Goal: Information Seeking & Learning: Understand process/instructions

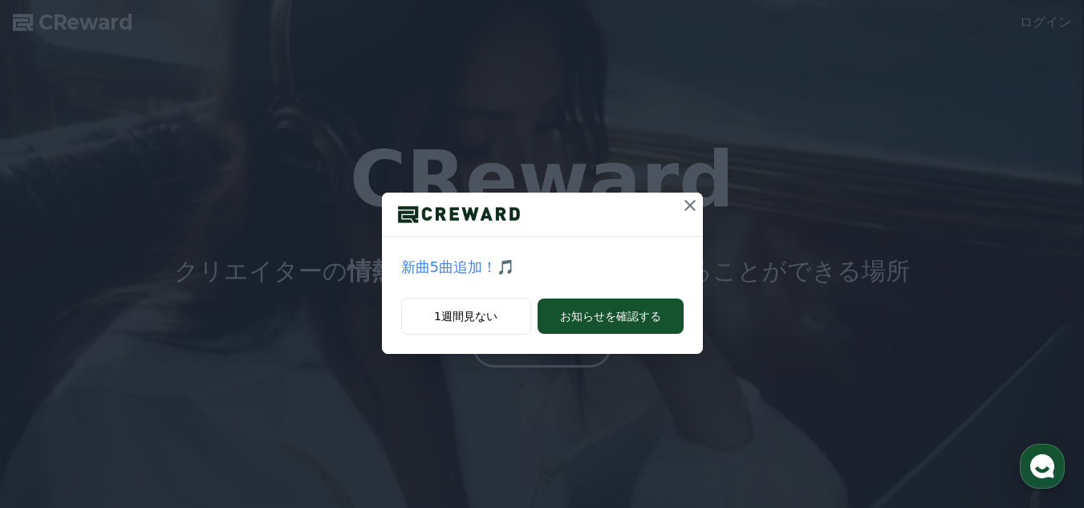
click at [689, 201] on icon at bounding box center [689, 205] width 19 height 19
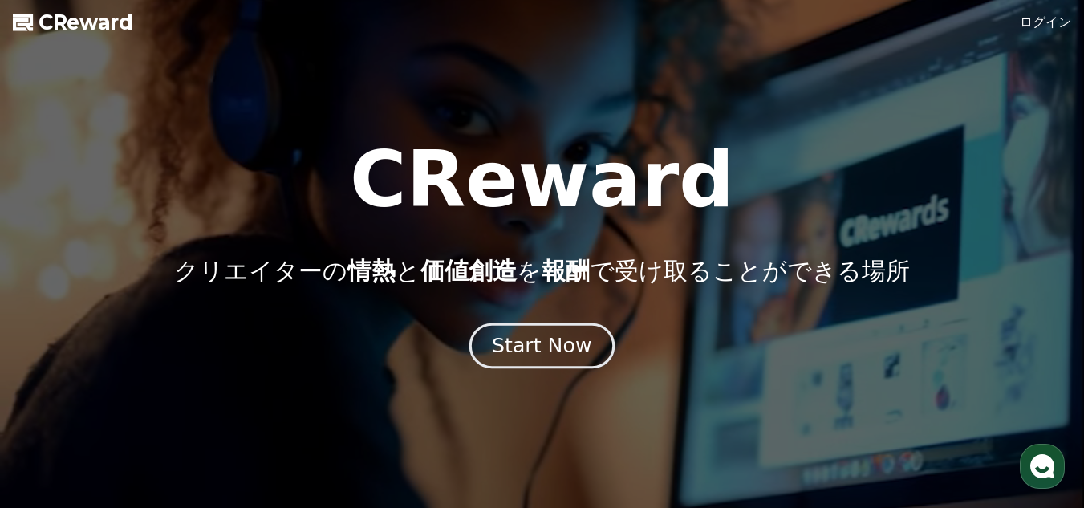
click at [538, 347] on div "Start Now" at bounding box center [542, 345] width 100 height 27
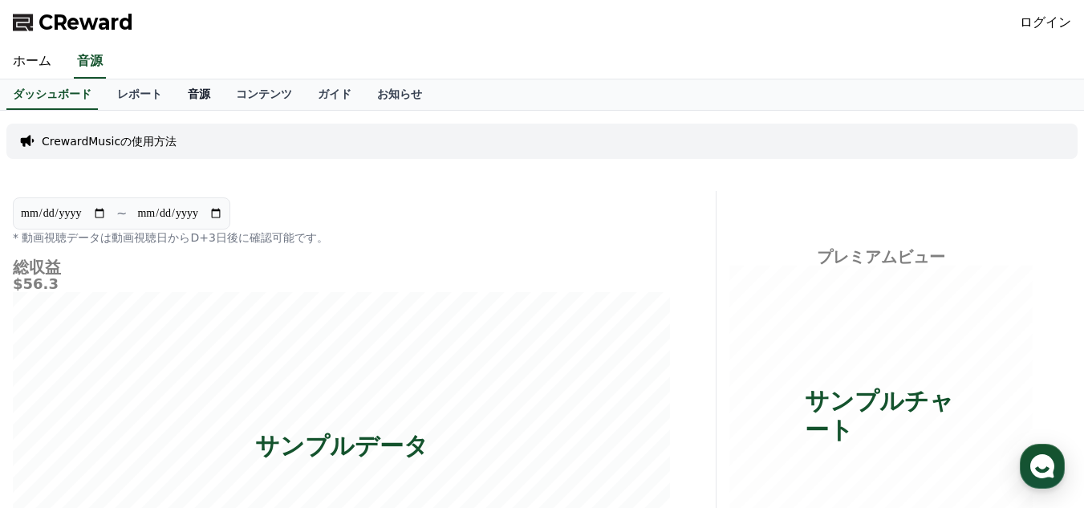
click at [175, 94] on link "音源" at bounding box center [199, 94] width 48 height 30
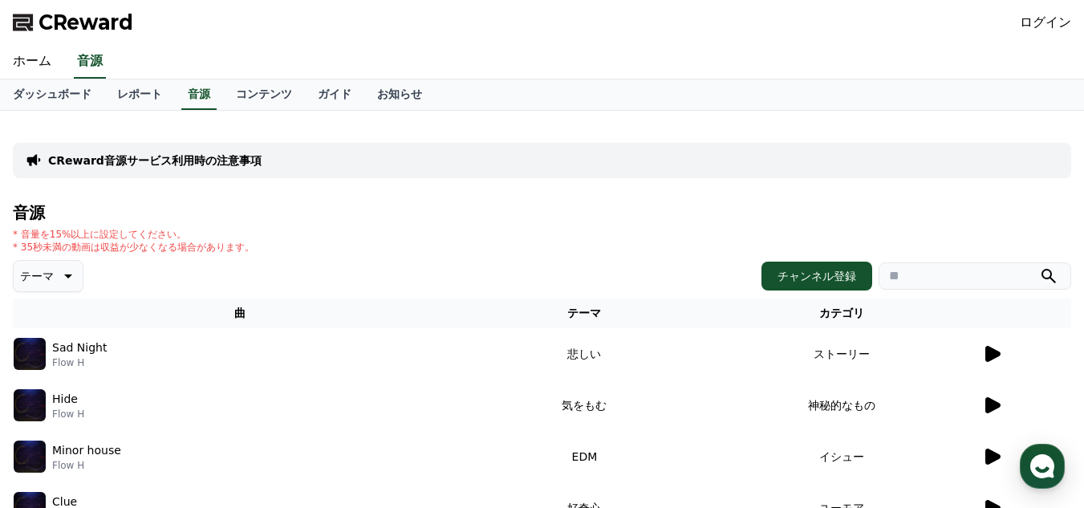
click at [67, 278] on icon at bounding box center [66, 275] width 19 height 19
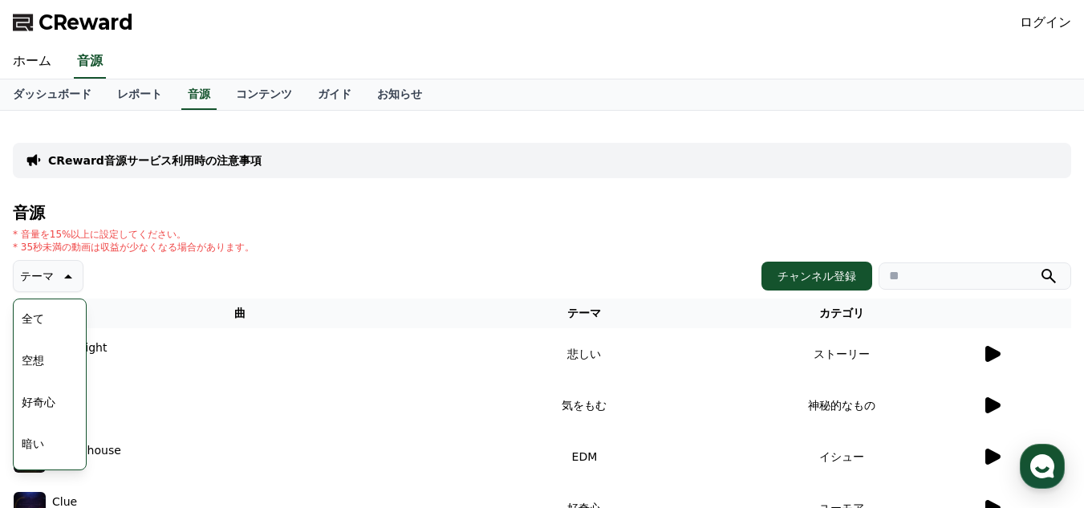
click at [67, 278] on icon at bounding box center [66, 275] width 19 height 19
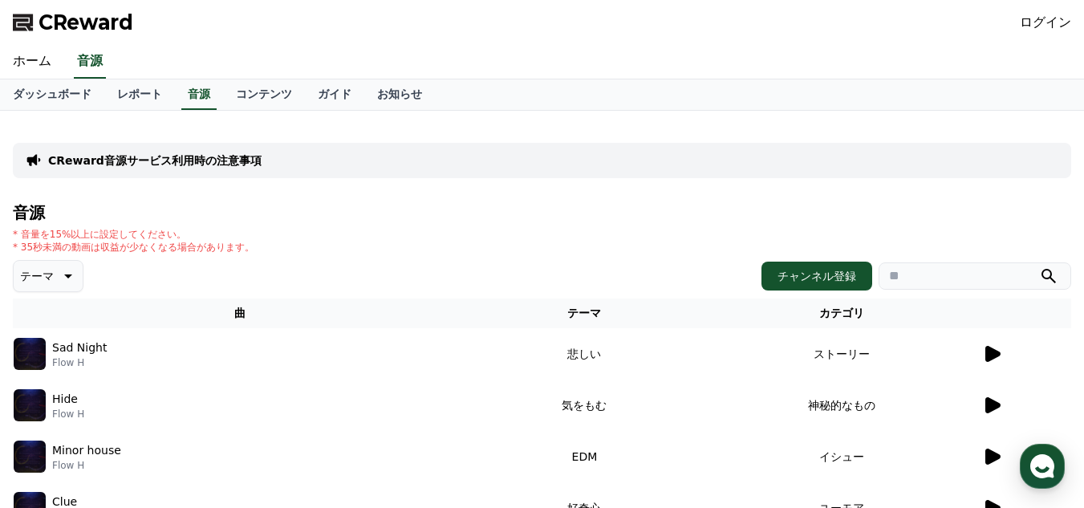
click at [924, 276] on input "search" at bounding box center [975, 275] width 193 height 27
click at [996, 408] on icon at bounding box center [992, 405] width 15 height 16
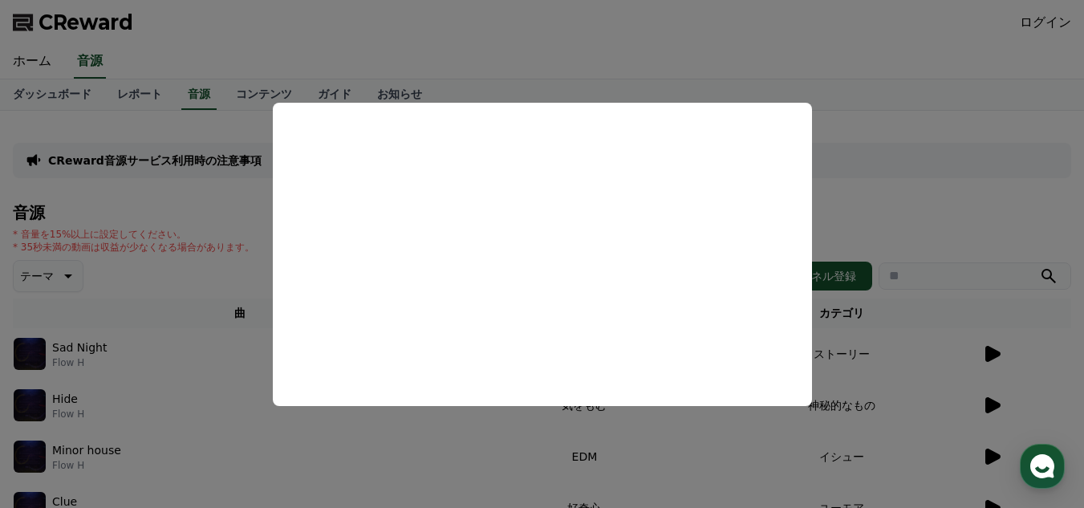
click at [879, 175] on button "close modal" at bounding box center [542, 254] width 1084 height 508
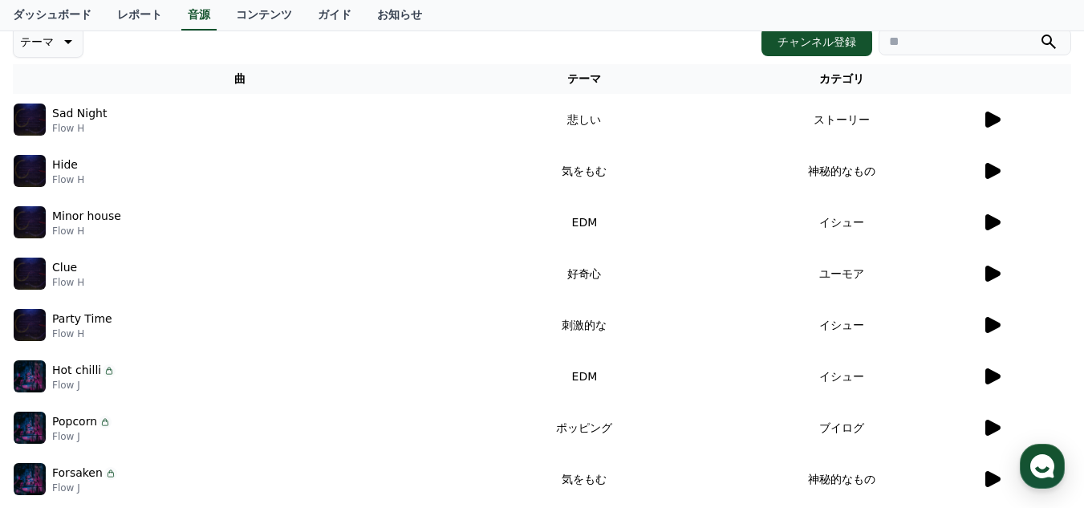
scroll to position [242, 0]
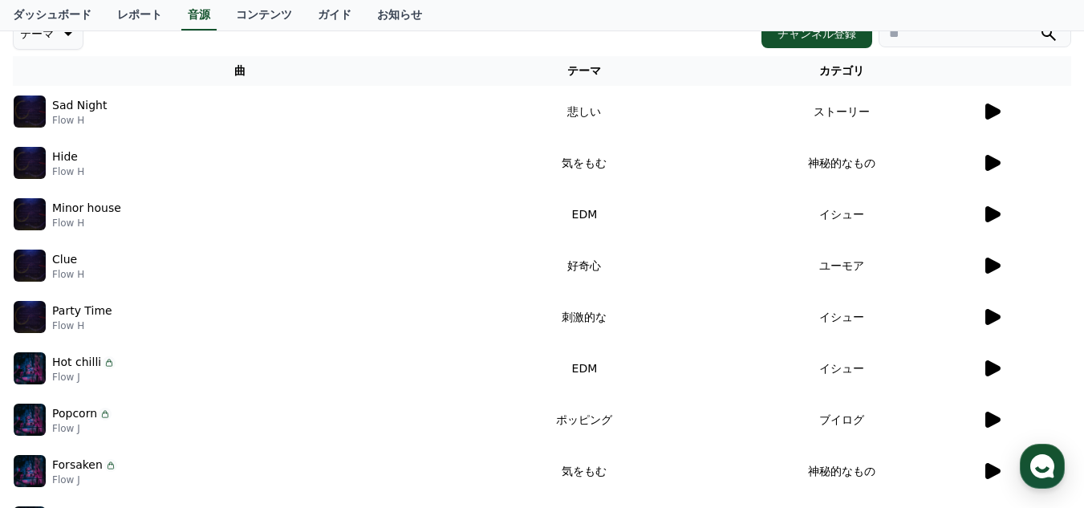
click at [76, 469] on p "Forsaken" at bounding box center [77, 465] width 51 height 17
click at [29, 465] on img at bounding box center [30, 471] width 32 height 32
click at [993, 467] on icon at bounding box center [991, 470] width 19 height 19
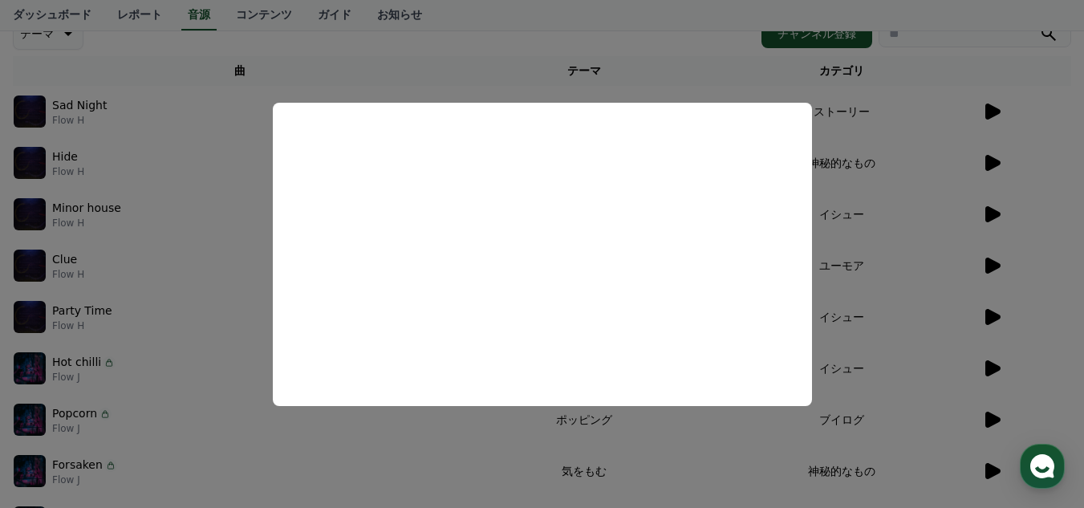
click at [993, 467] on button "close modal" at bounding box center [542, 254] width 1084 height 508
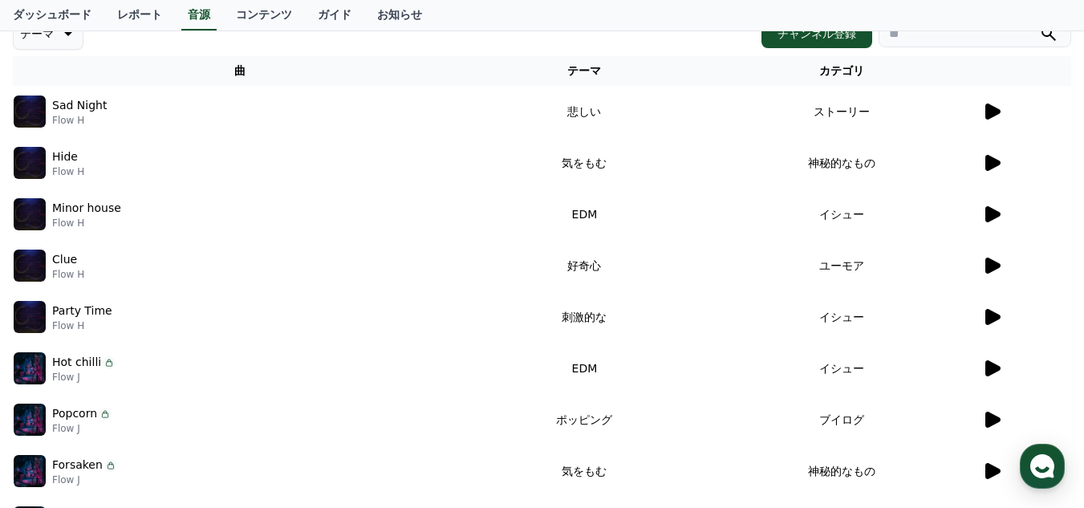
click at [993, 467] on icon at bounding box center [992, 471] width 15 height 16
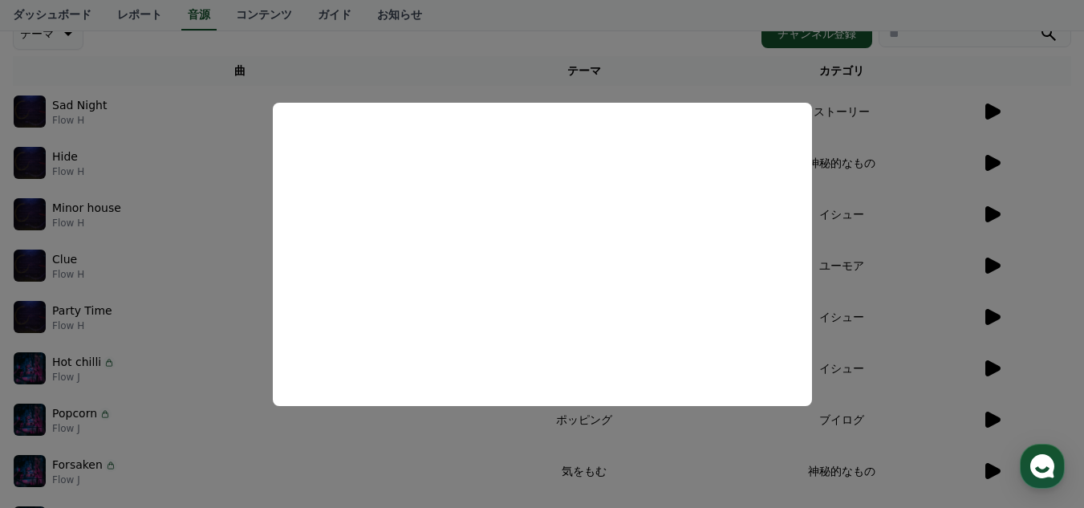
click at [599, 81] on button "close modal" at bounding box center [542, 254] width 1084 height 508
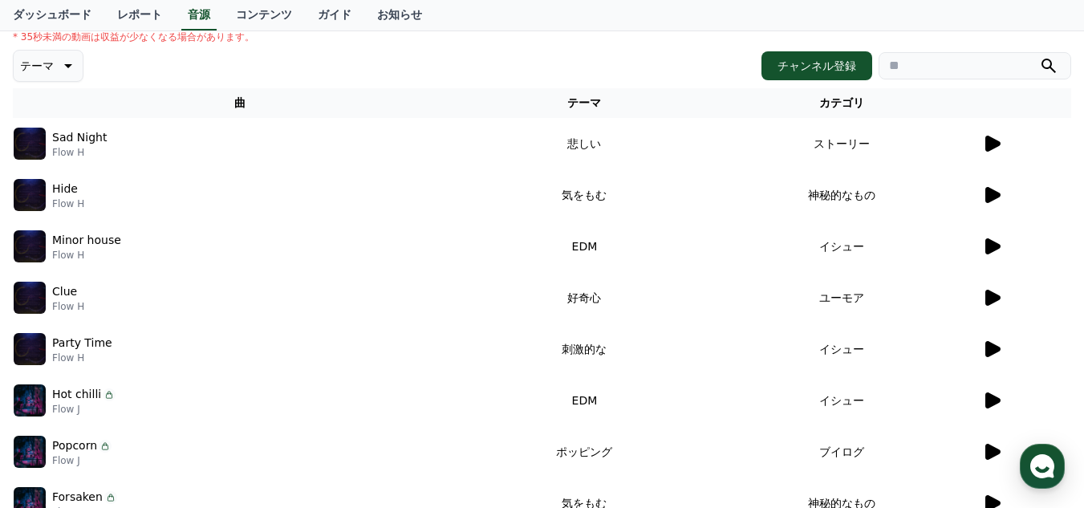
scroll to position [178, 0]
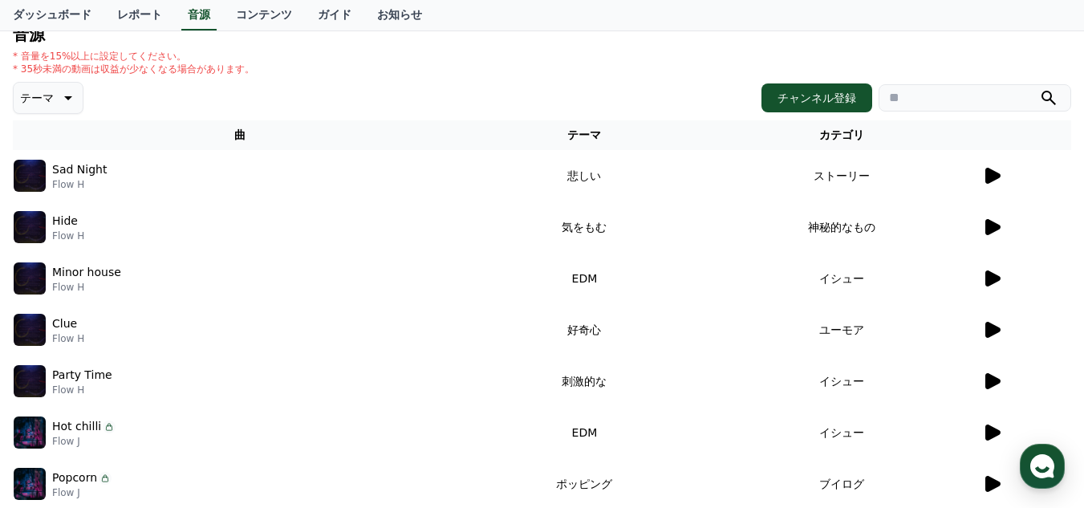
click at [893, 95] on input "search" at bounding box center [975, 97] width 193 height 27
type input "*"
click at [1039, 88] on button "submit" at bounding box center [1048, 97] width 19 height 19
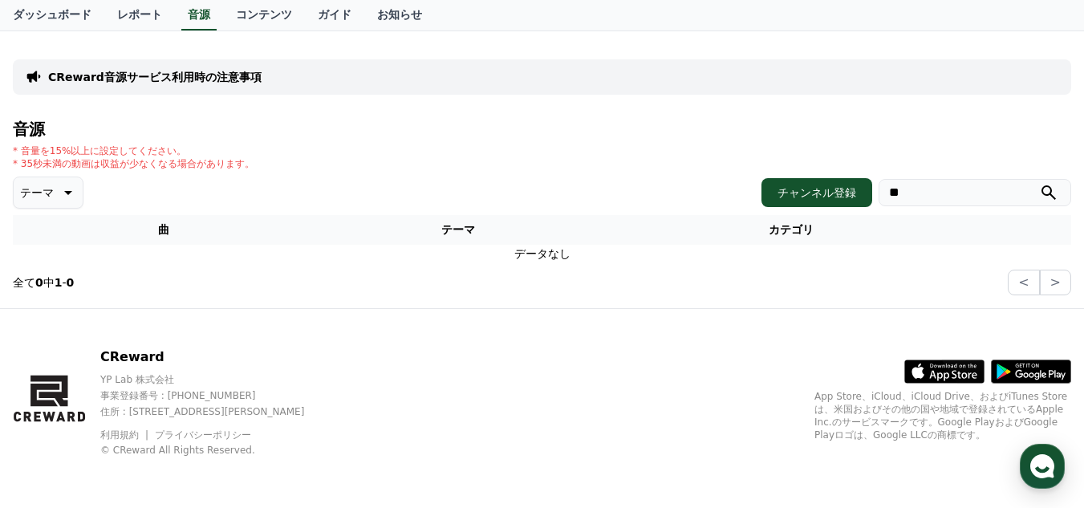
scroll to position [83, 0]
click at [920, 200] on input "**" at bounding box center [975, 192] width 193 height 27
type input "*"
click at [1039, 183] on button "submit" at bounding box center [1048, 192] width 19 height 19
type input "*"
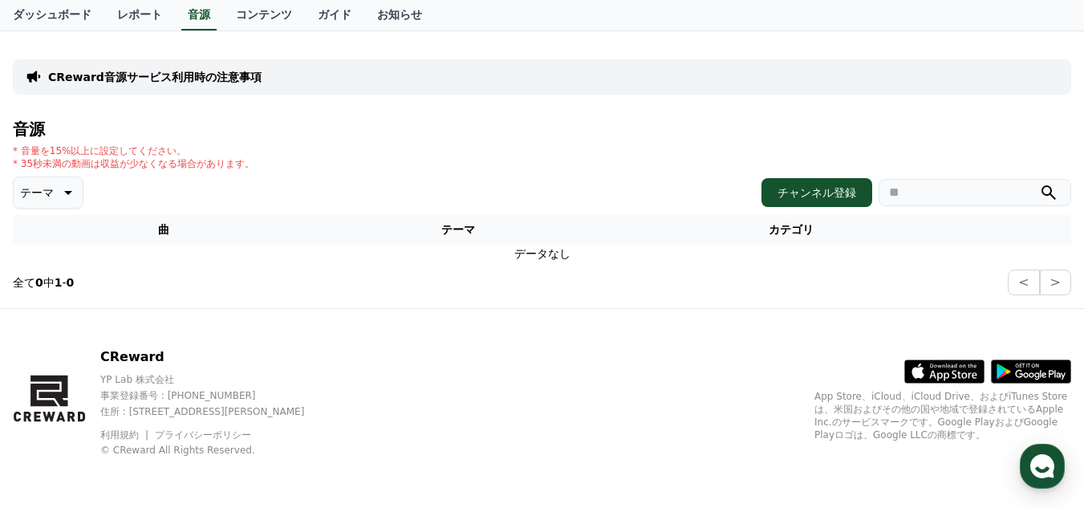
click at [57, 191] on icon at bounding box center [66, 192] width 19 height 19
click at [42, 323] on button "好奇心" at bounding box center [38, 318] width 47 height 35
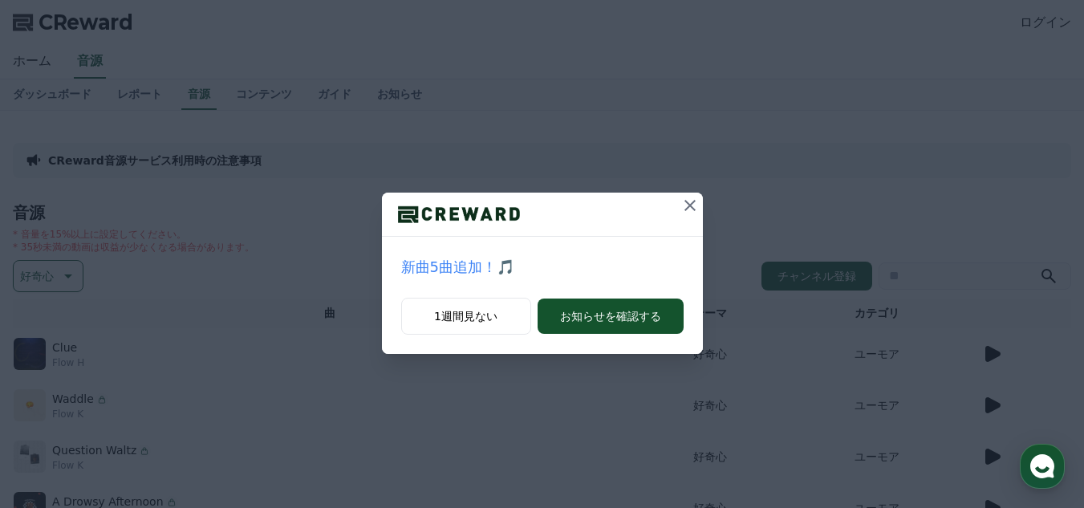
click at [687, 210] on icon at bounding box center [689, 205] width 19 height 19
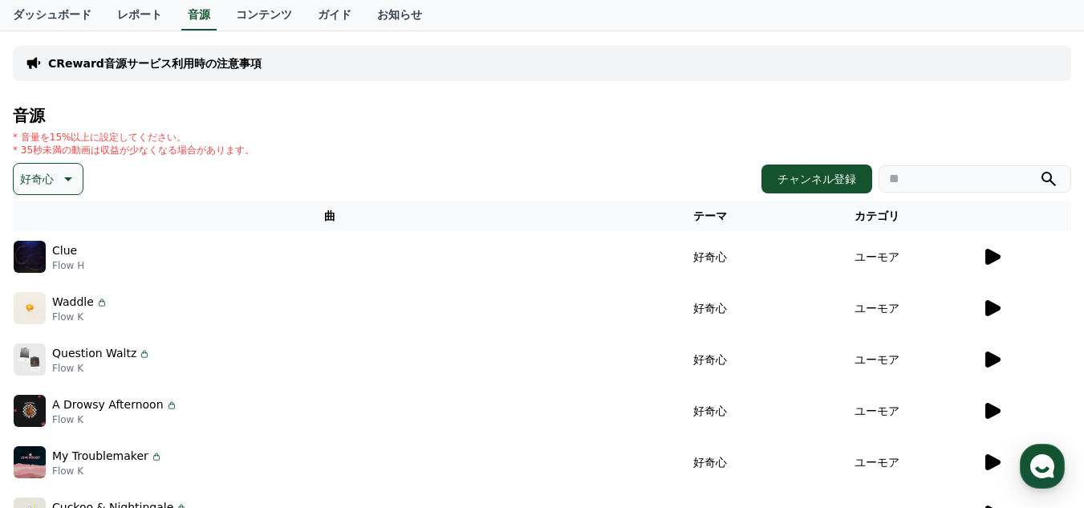
scroll to position [96, 0]
click at [65, 181] on icon at bounding box center [66, 179] width 19 height 19
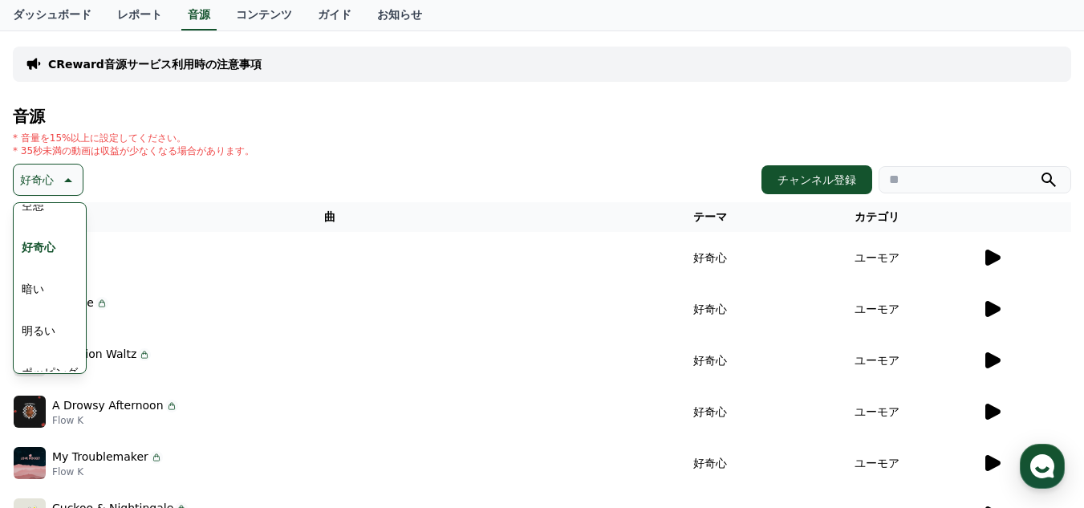
scroll to position [36, 0]
click at [37, 233] on button "空想" at bounding box center [32, 227] width 35 height 35
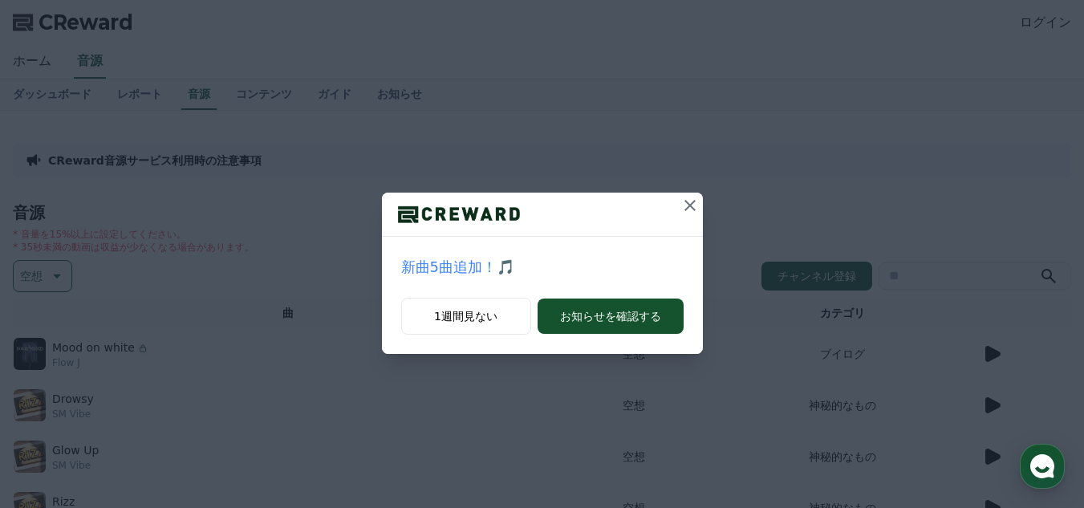
click at [690, 204] on icon at bounding box center [689, 205] width 19 height 19
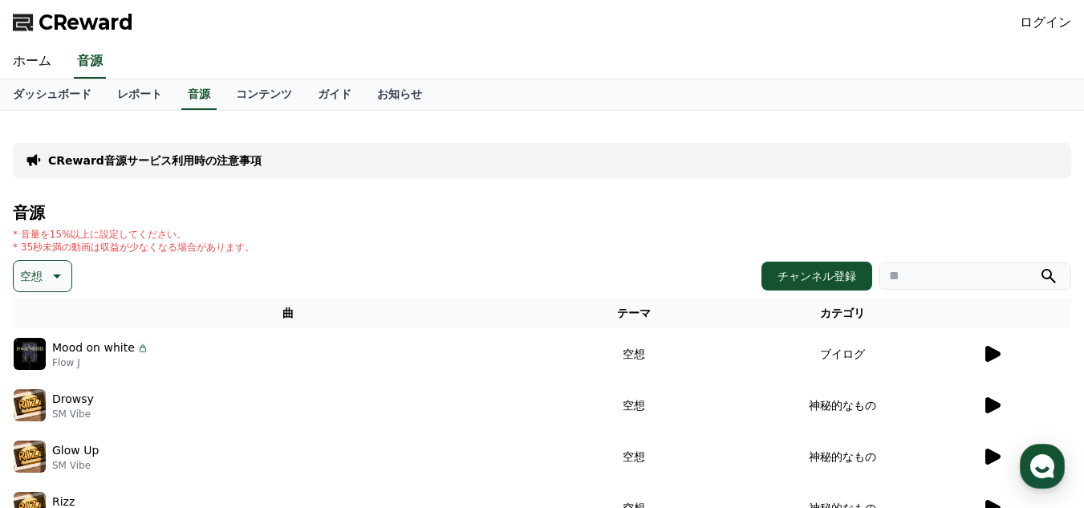
click at [995, 355] on icon at bounding box center [992, 354] width 15 height 16
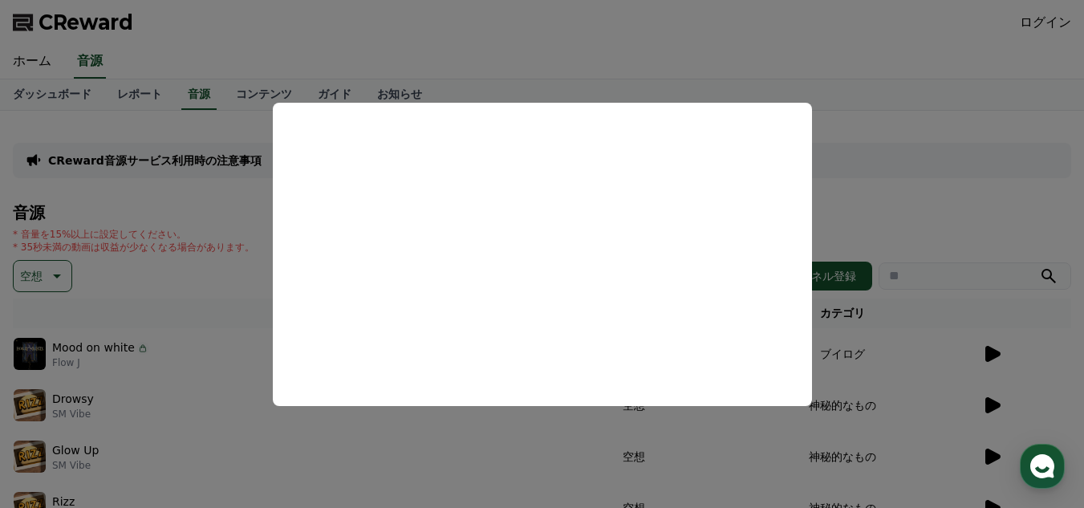
click at [862, 135] on button "close modal" at bounding box center [542, 254] width 1084 height 508
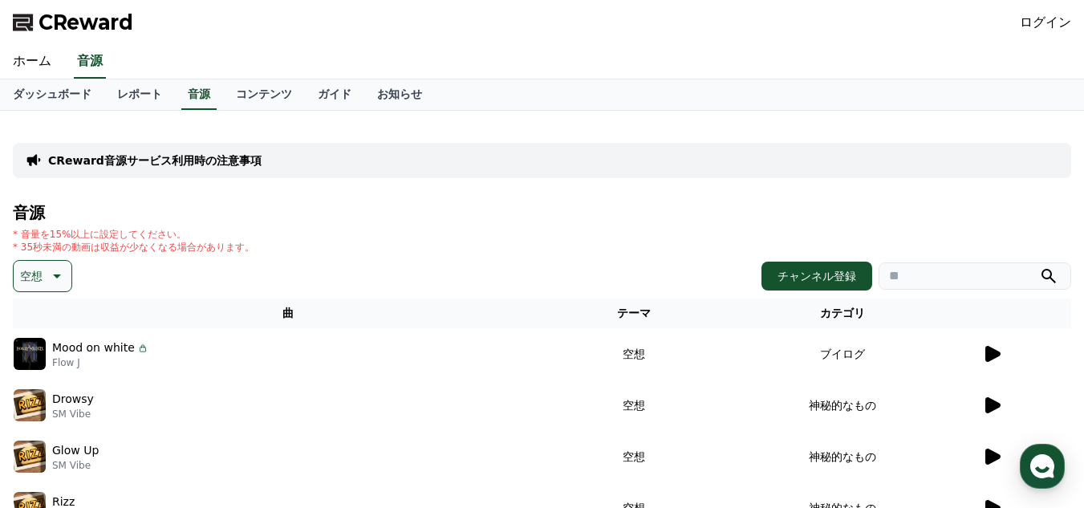
click at [985, 408] on icon at bounding box center [991, 405] width 19 height 19
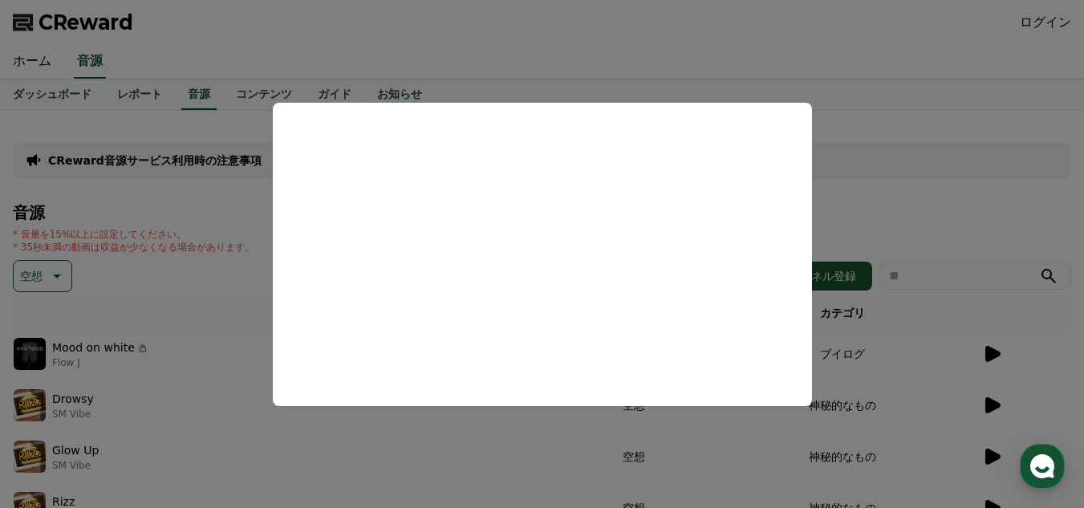
click at [917, 186] on button "close modal" at bounding box center [542, 254] width 1084 height 508
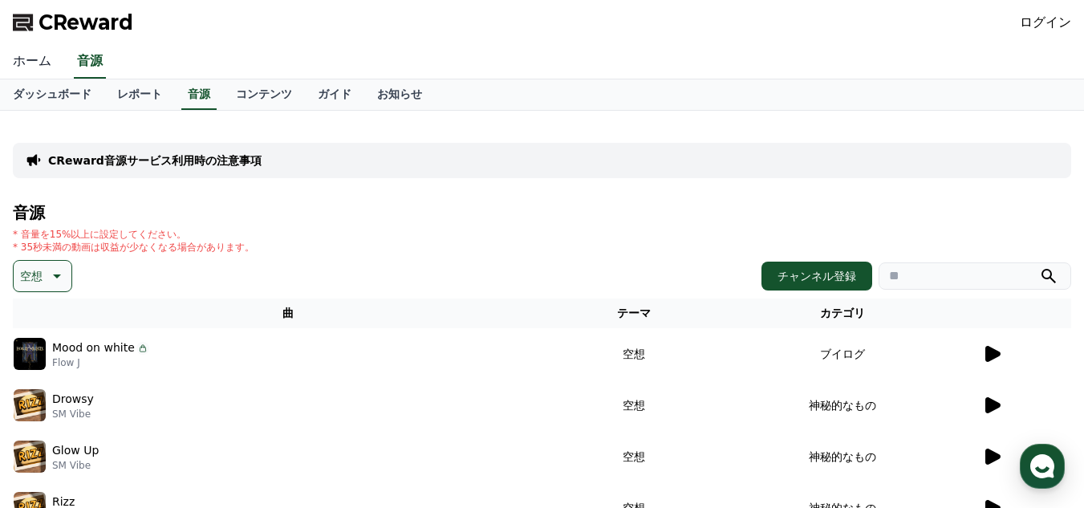
click at [24, 67] on link "ホーム" at bounding box center [32, 62] width 64 height 34
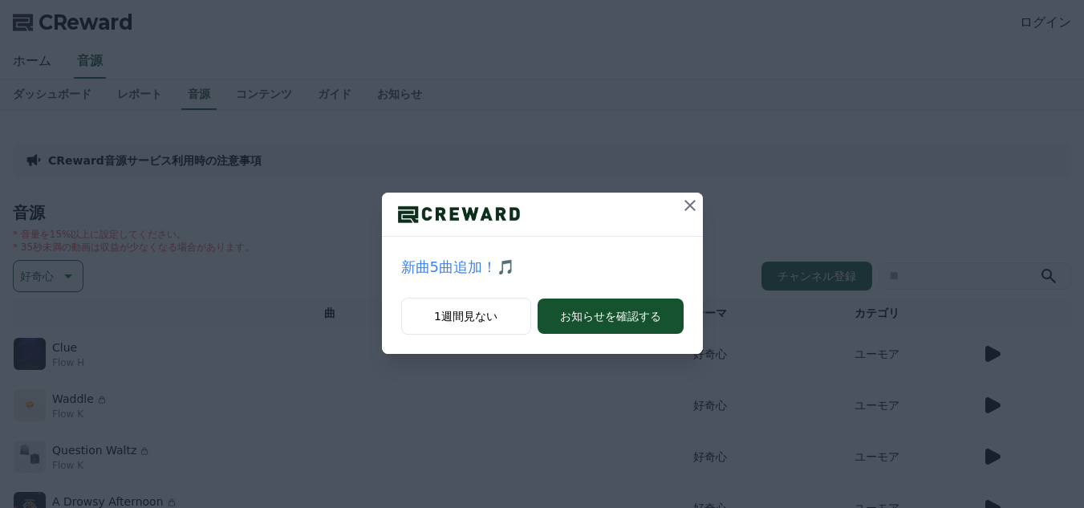
scroll to position [96, 0]
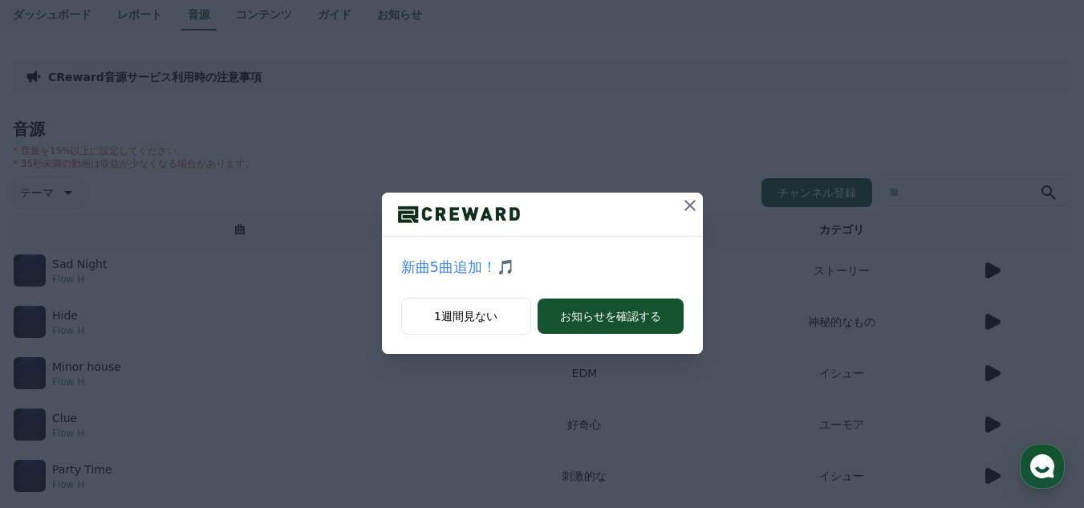
click at [692, 203] on icon at bounding box center [689, 205] width 11 height 11
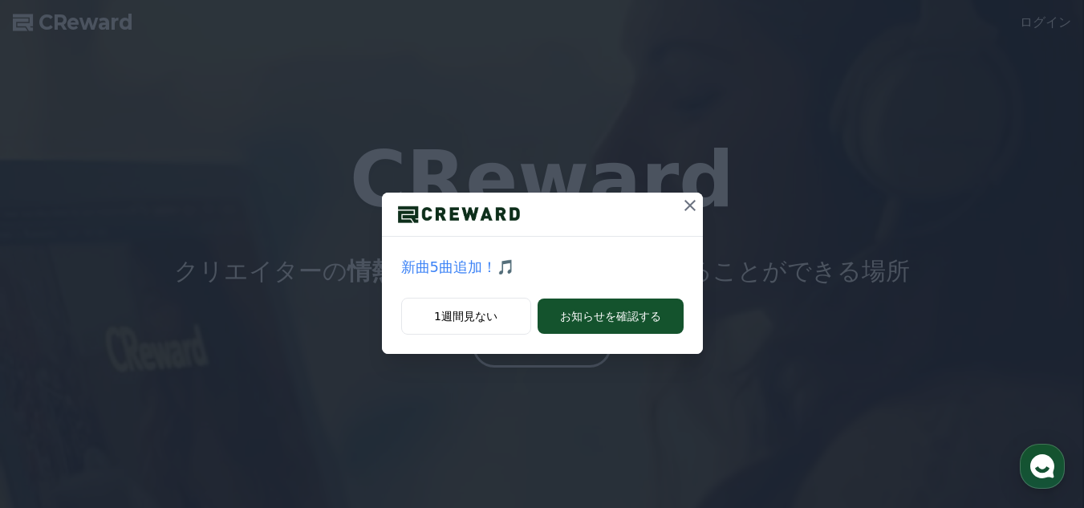
click at [691, 206] on icon at bounding box center [689, 205] width 11 height 11
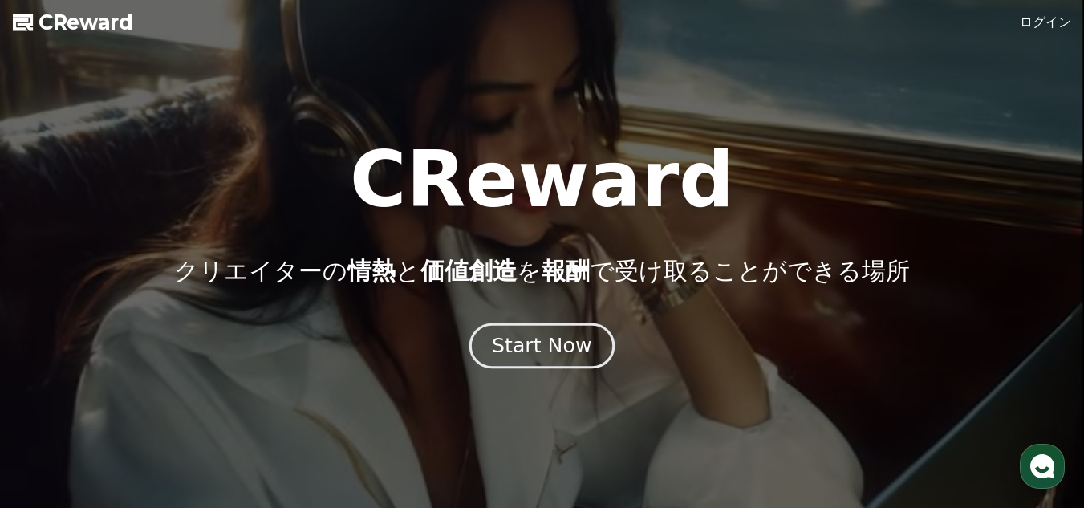
click at [559, 356] on div "Start Now" at bounding box center [542, 345] width 100 height 27
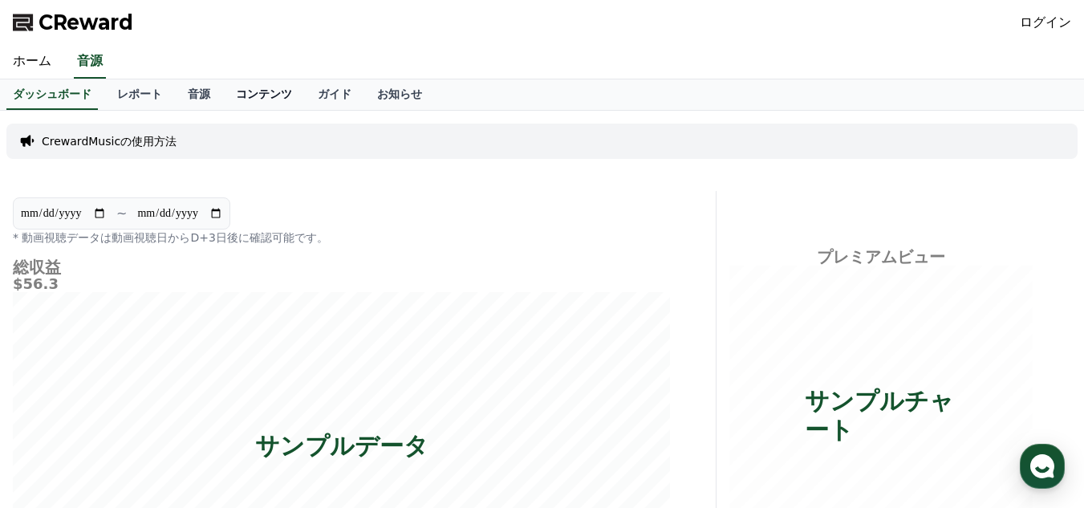
click at [227, 87] on link "コンテンツ" at bounding box center [264, 94] width 82 height 30
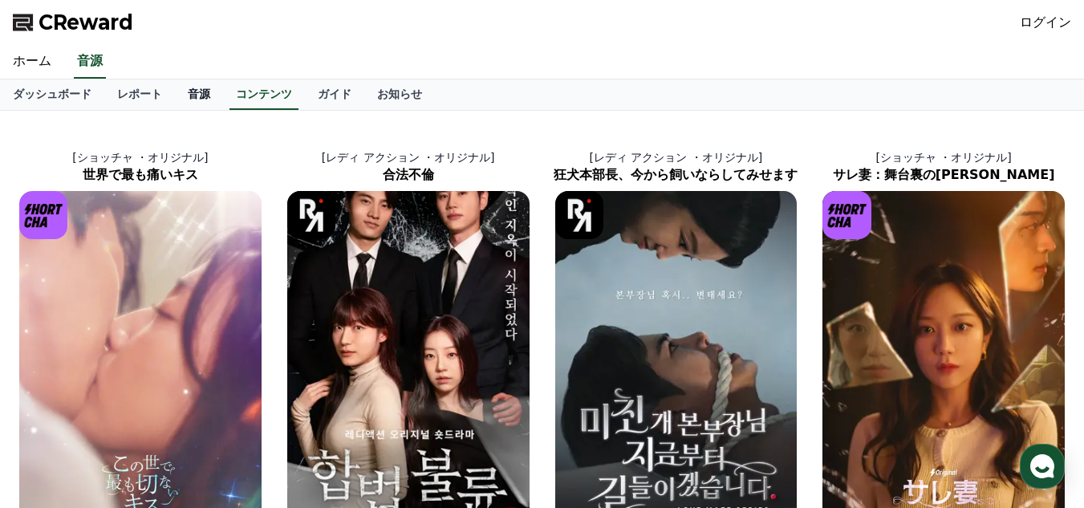
click at [177, 91] on link "音源" at bounding box center [199, 94] width 48 height 30
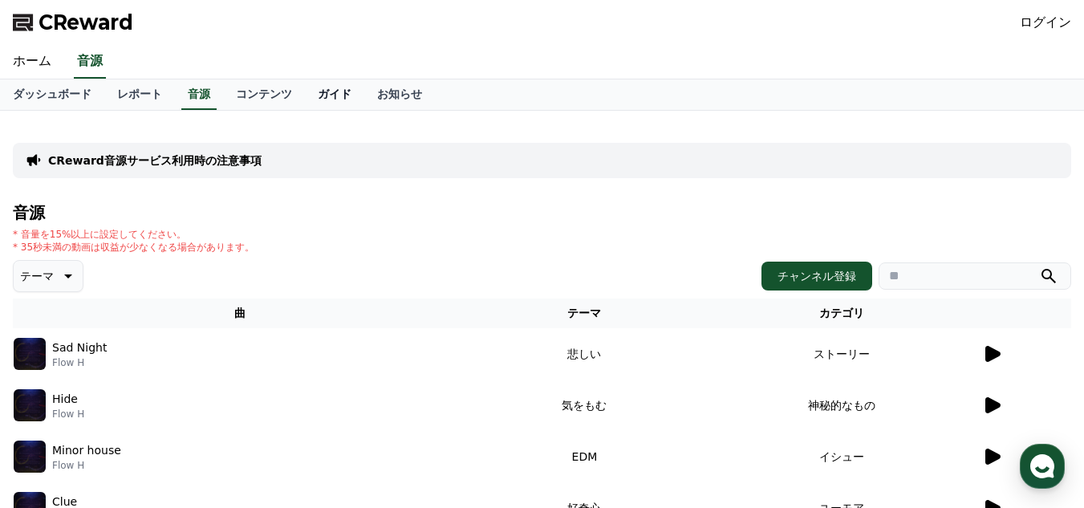
click at [305, 95] on link "ガイド" at bounding box center [334, 94] width 59 height 30
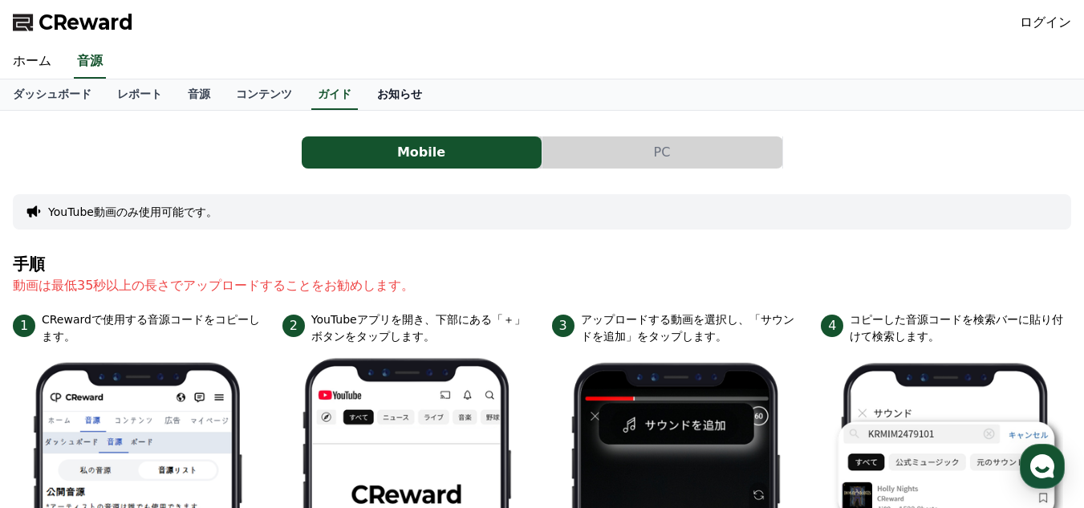
click at [364, 95] on link "お知らせ" at bounding box center [399, 94] width 71 height 30
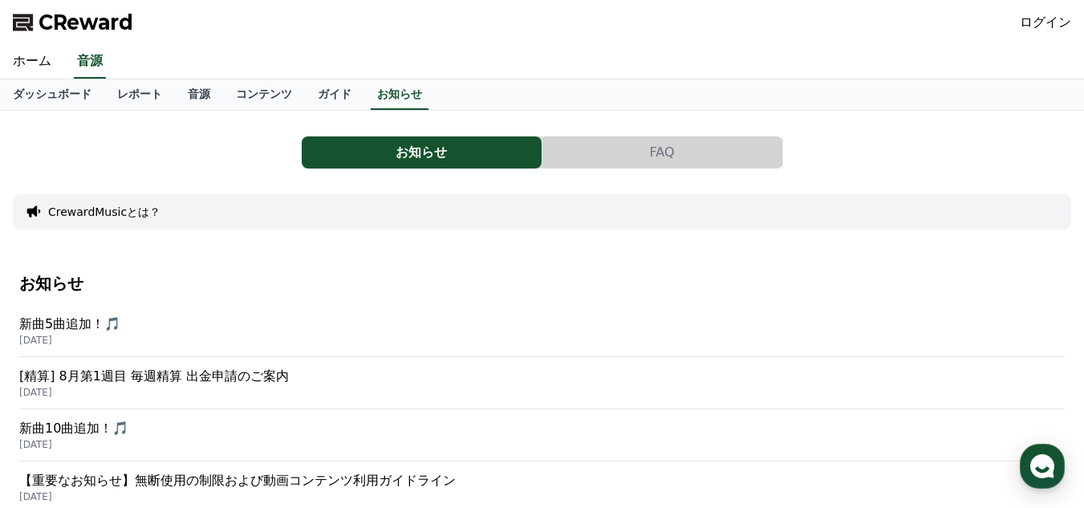
click at [603, 140] on button "FAQ" at bounding box center [662, 152] width 240 height 32
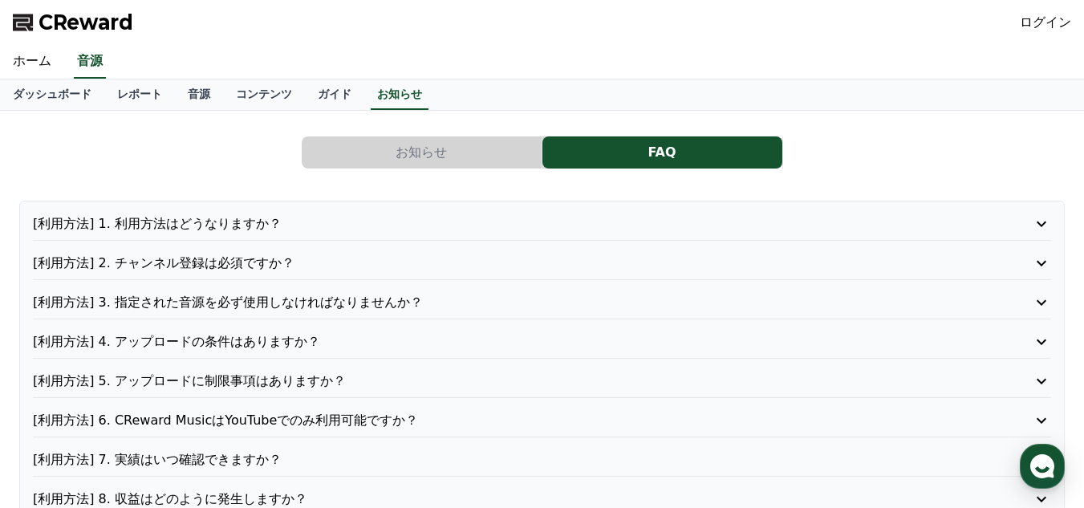
click at [294, 231] on p "[利用方法] 1. 利用方法はどうなりますか？" at bounding box center [501, 223] width 936 height 19
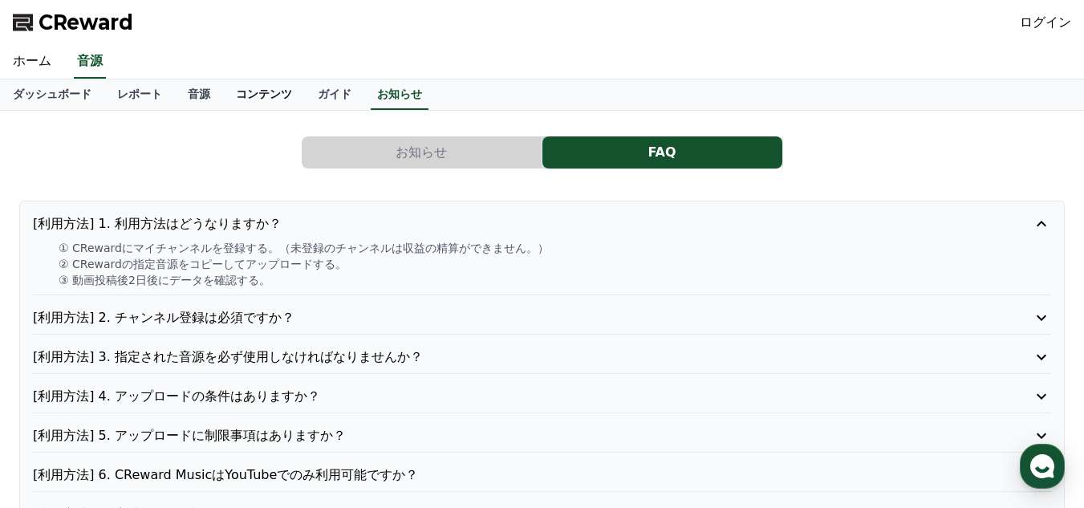
click at [227, 93] on link "コンテンツ" at bounding box center [264, 94] width 82 height 30
